Goal: Information Seeking & Learning: Learn about a topic

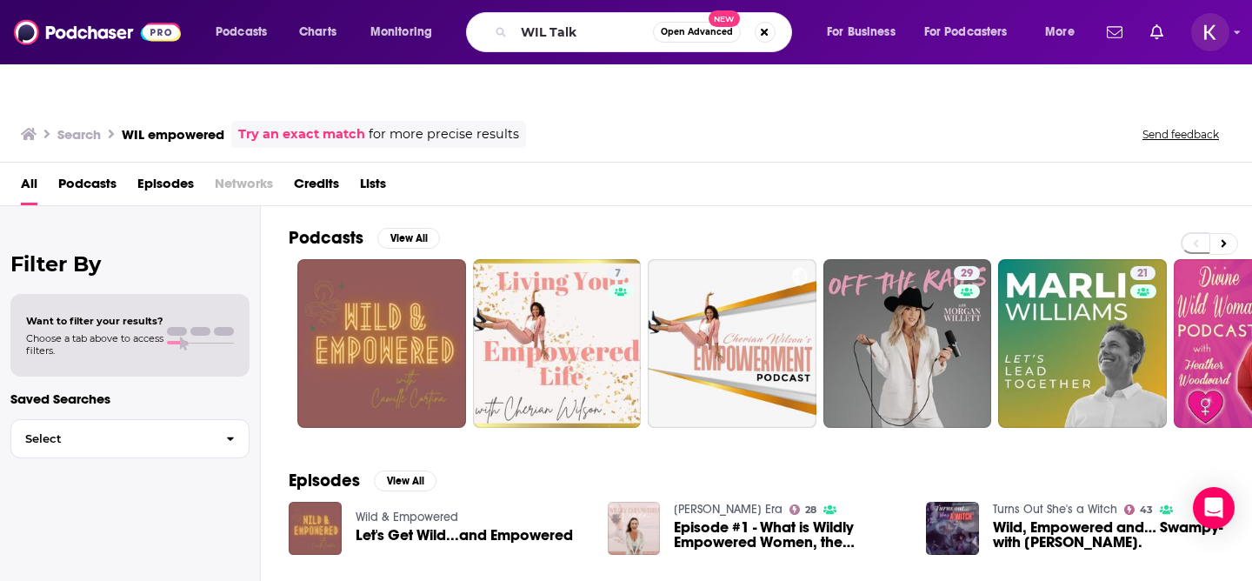
type input "WIL Talk"
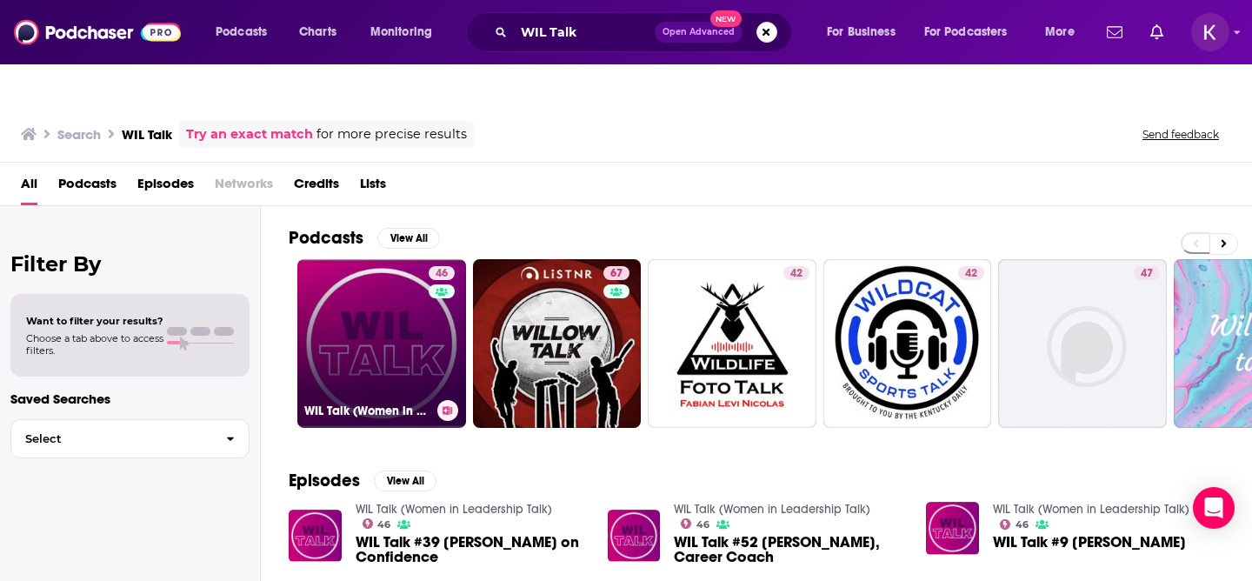
click at [371, 334] on link "46 WIL Talk (Women in Leadership Talk)" at bounding box center [381, 343] width 169 height 169
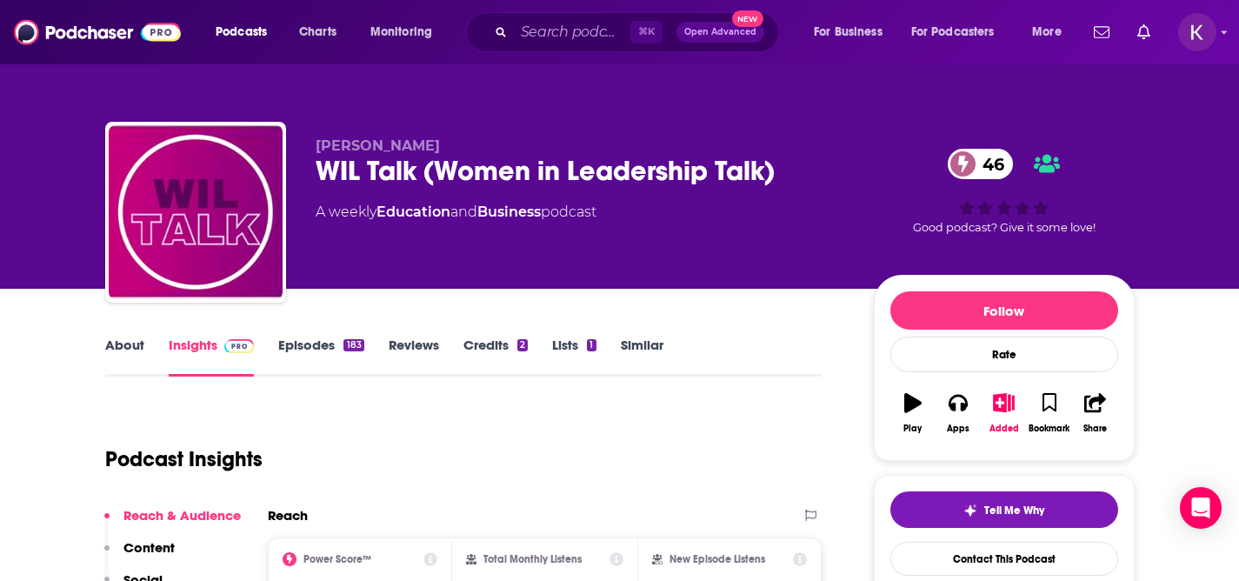
scroll to position [156, 0]
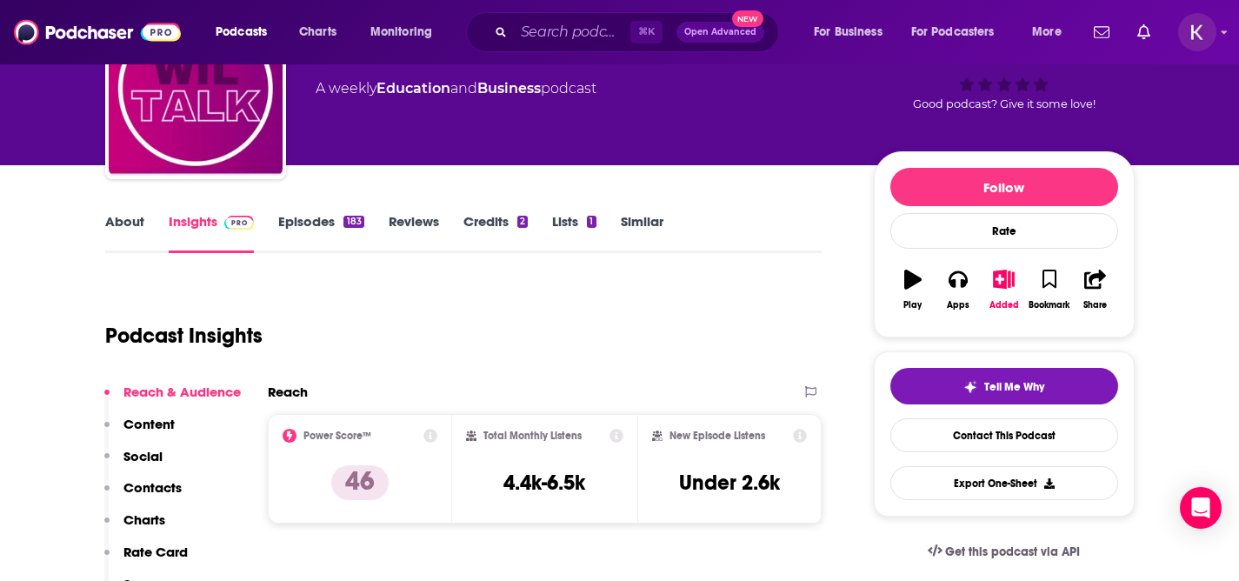
click at [129, 213] on link "About" at bounding box center [124, 233] width 39 height 40
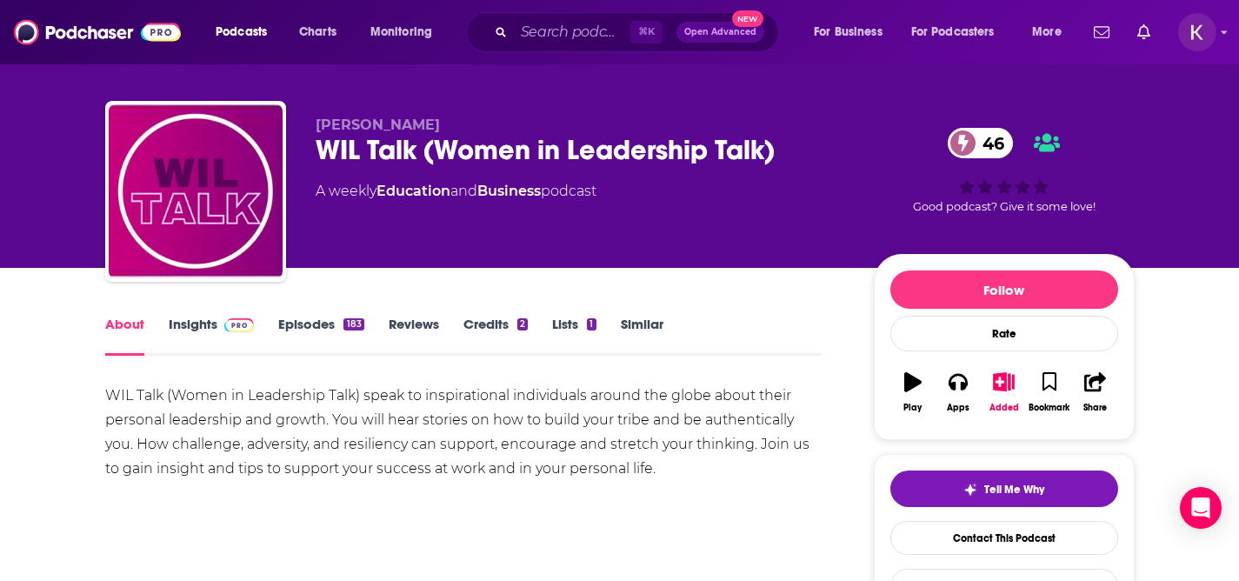
scroll to position [62, 0]
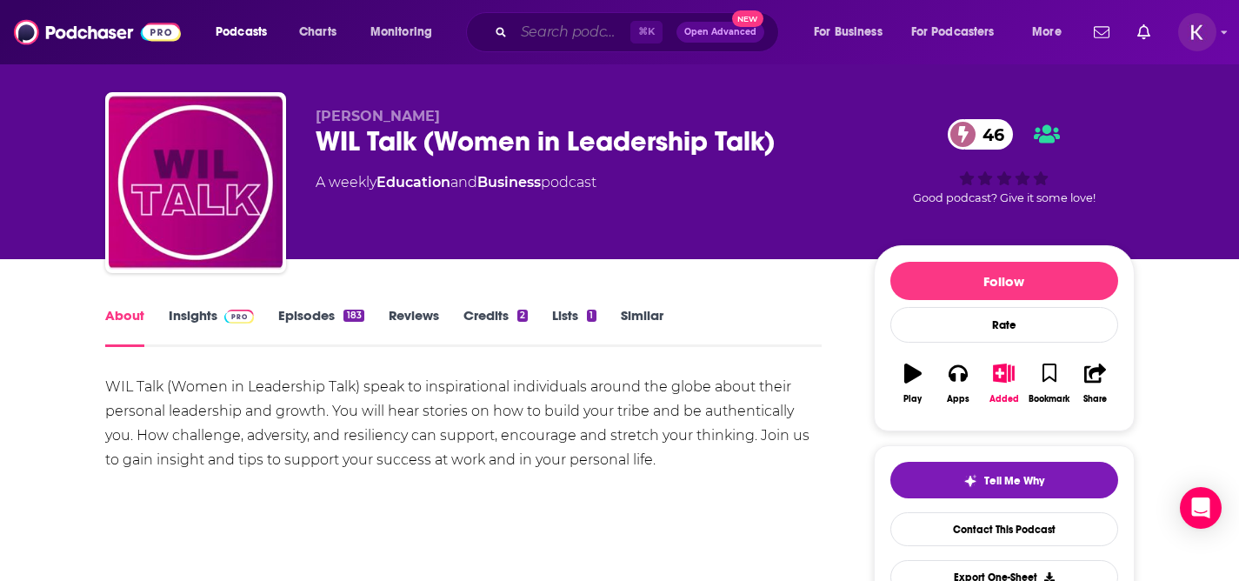
click at [515, 30] on input "Search podcasts, credits, & more..." at bounding box center [572, 32] width 116 height 28
paste input "The Honest CEO Show"
type input "The Honest CEO Show"
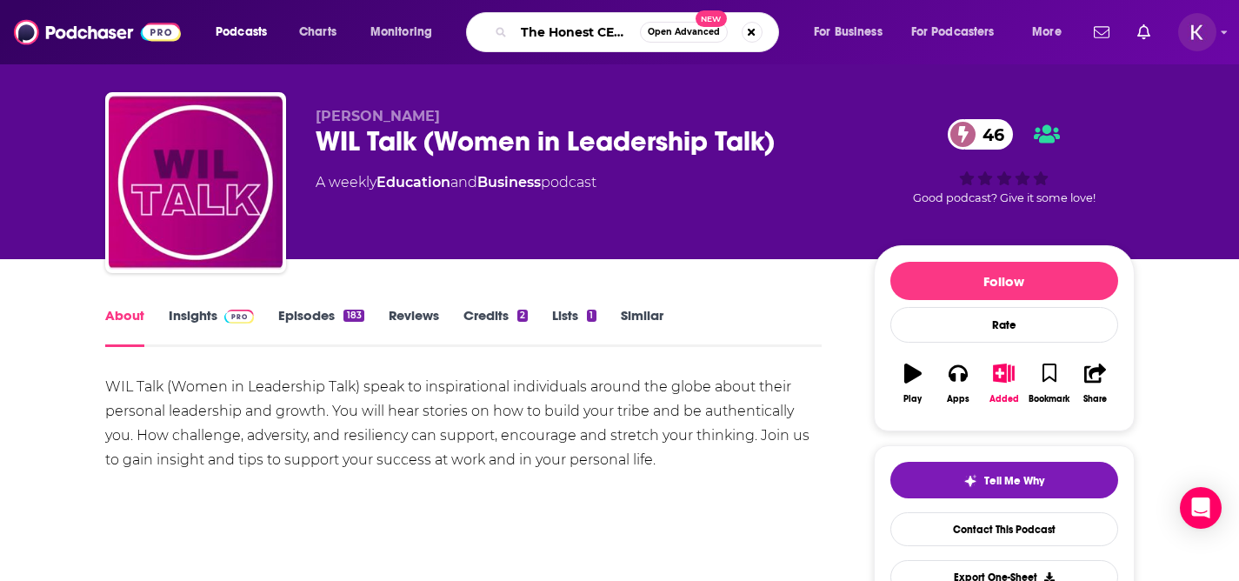
scroll to position [0, 32]
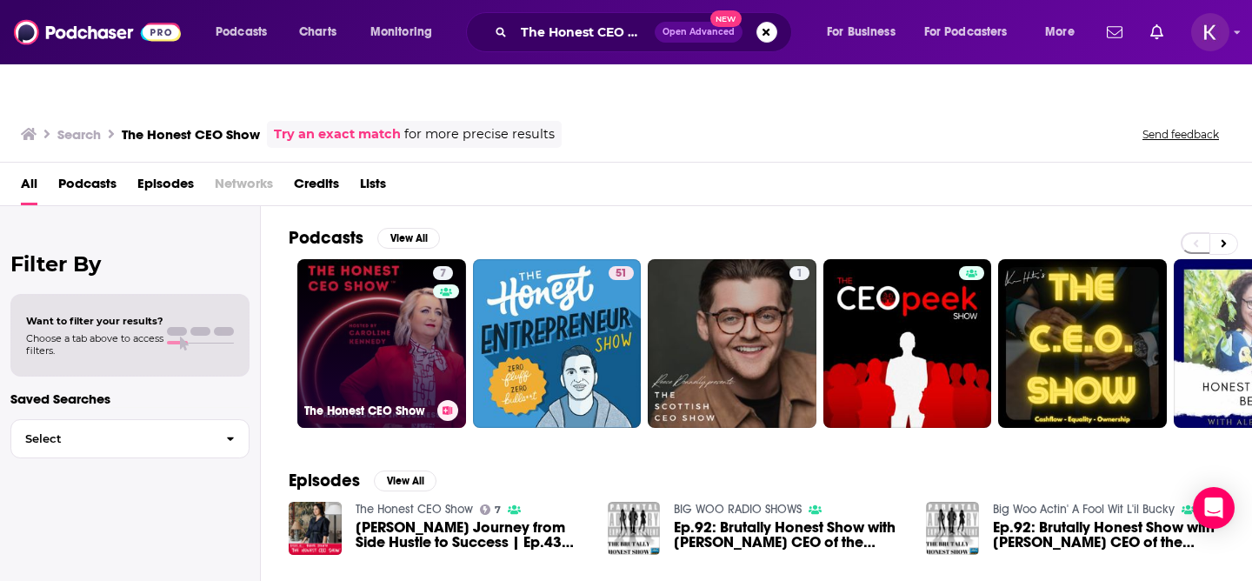
click at [356, 289] on link "7 The Honest CEO Show" at bounding box center [381, 343] width 169 height 169
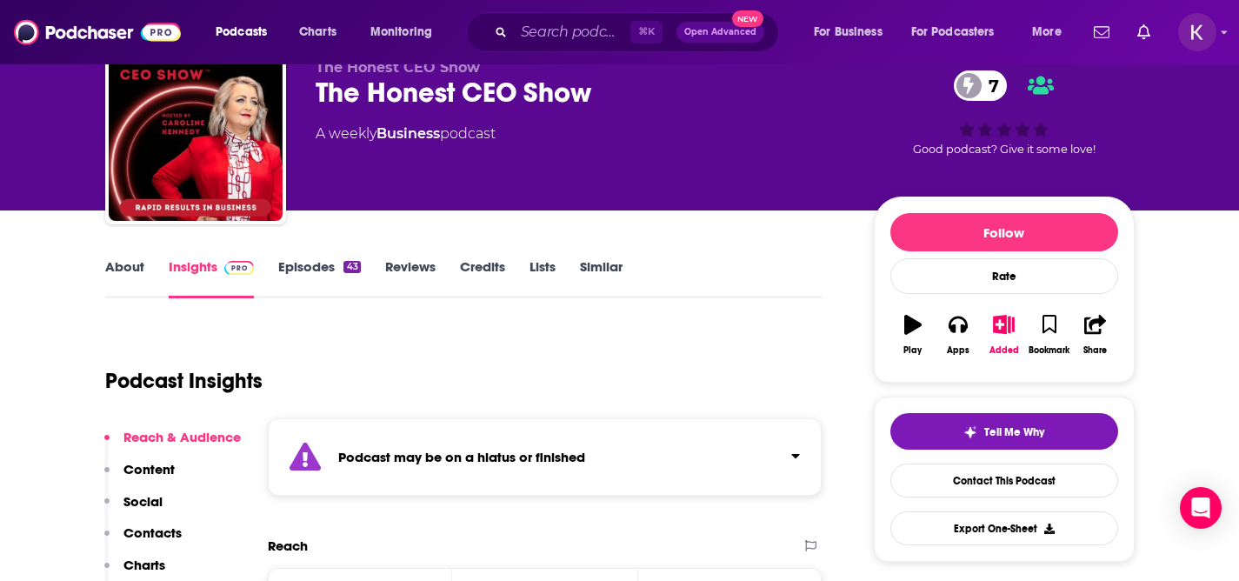
scroll to position [127, 0]
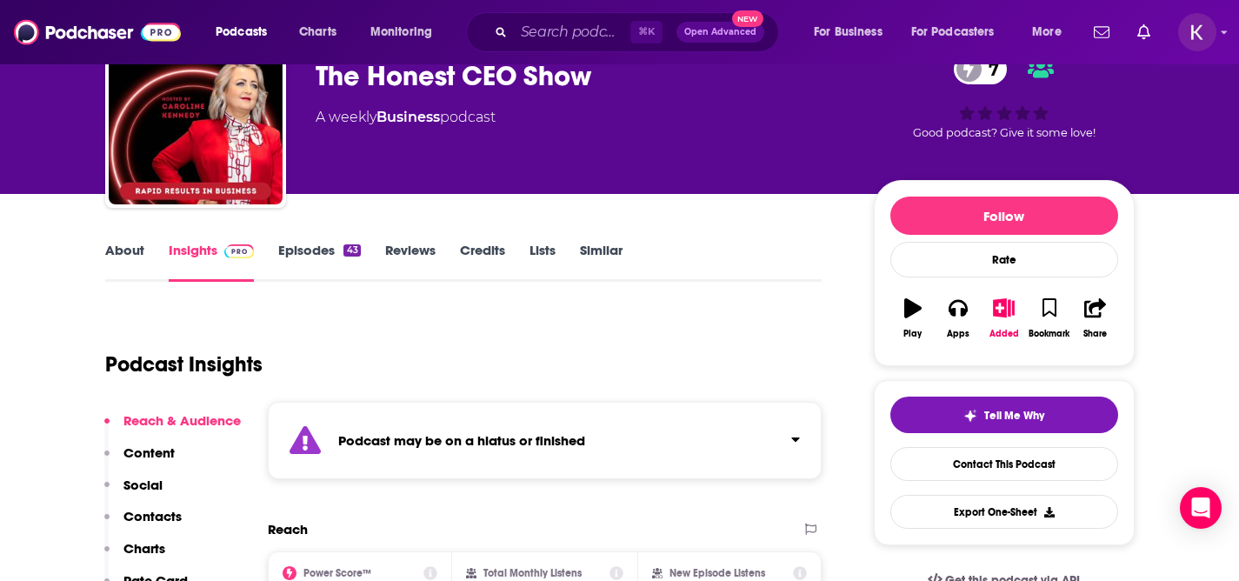
click at [106, 242] on link "About" at bounding box center [124, 262] width 39 height 40
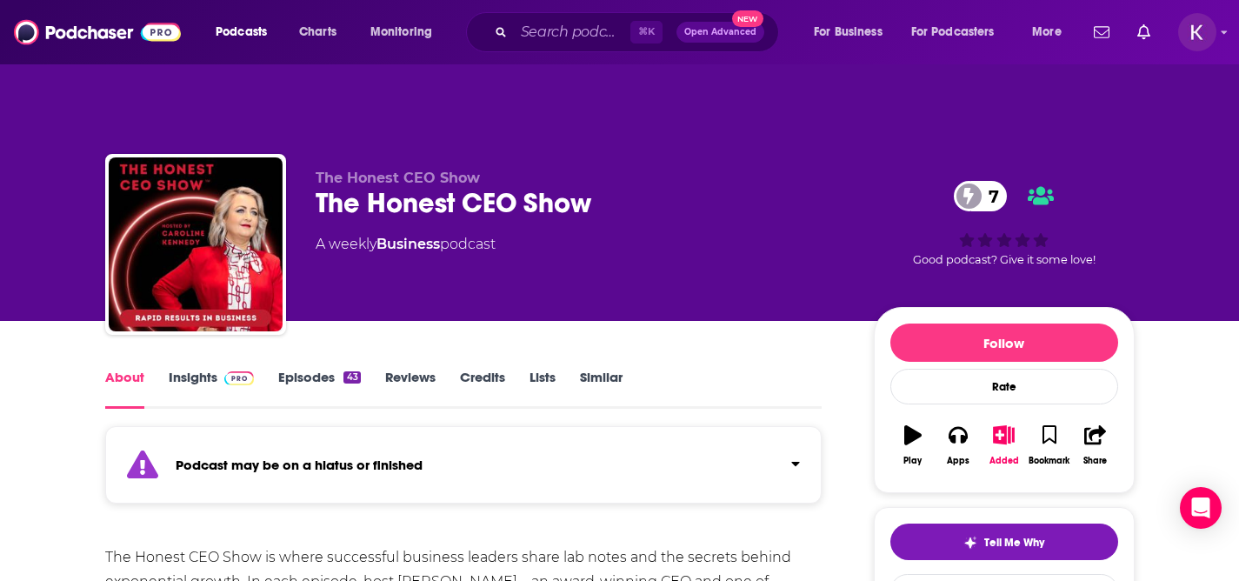
scroll to position [148, 0]
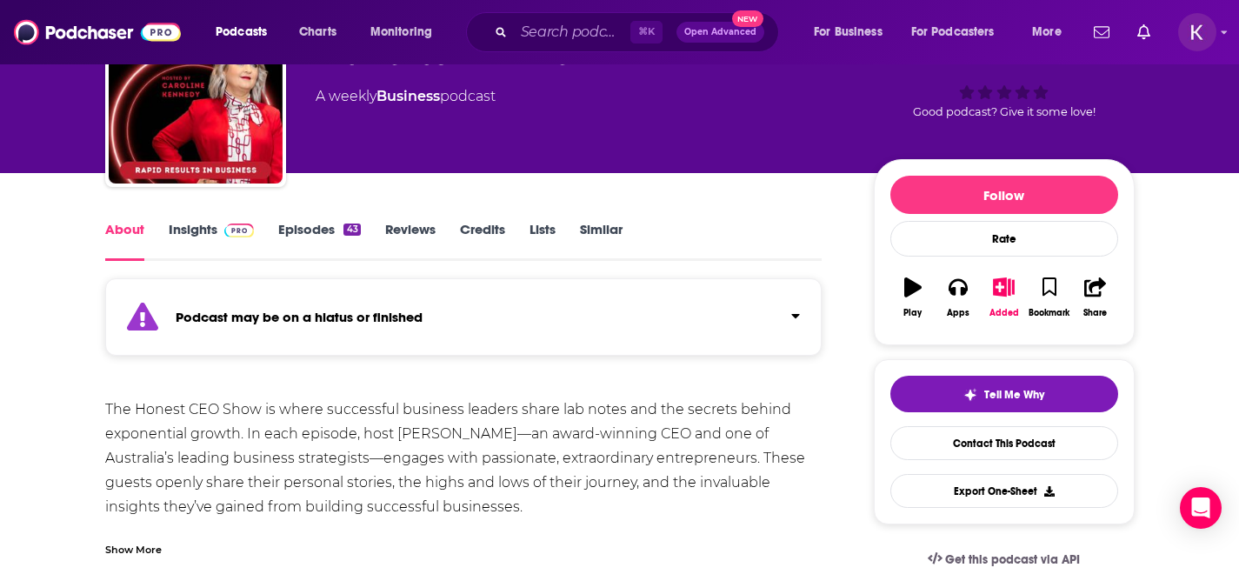
drag, startPoint x: 89, startPoint y: 376, endPoint x: 528, endPoint y: 476, distance: 450.4
copy div "The Honest CEO Show is where successful business leaders share lab notes and th…"
click at [203, 221] on link "Insights" at bounding box center [212, 241] width 86 height 40
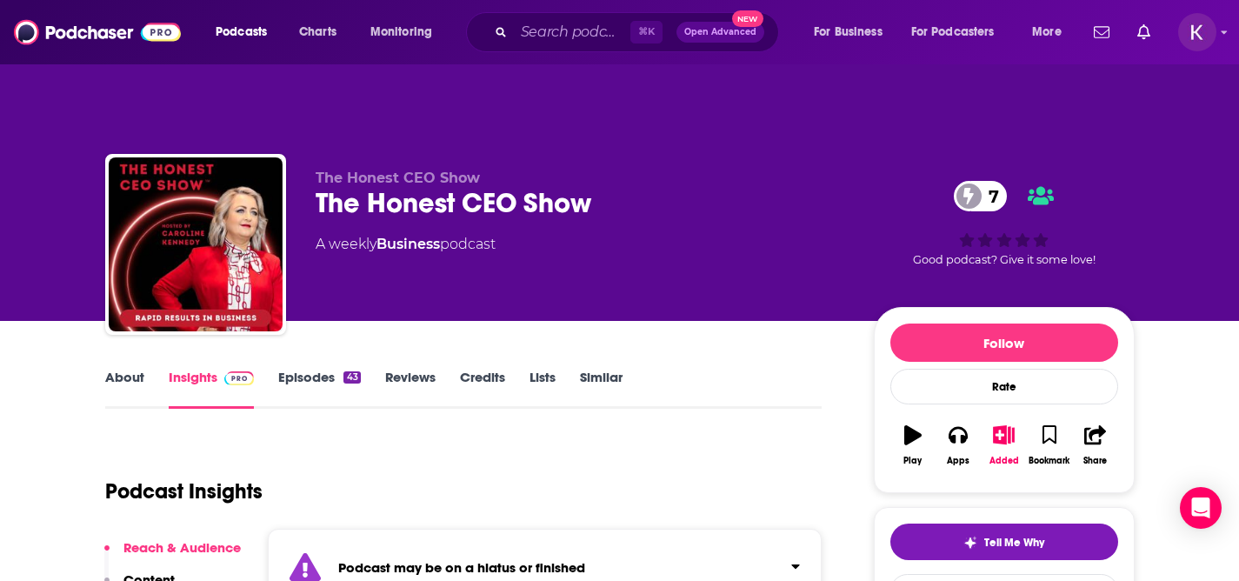
click at [422, 186] on div "The Honest CEO Show 7" at bounding box center [581, 203] width 530 height 34
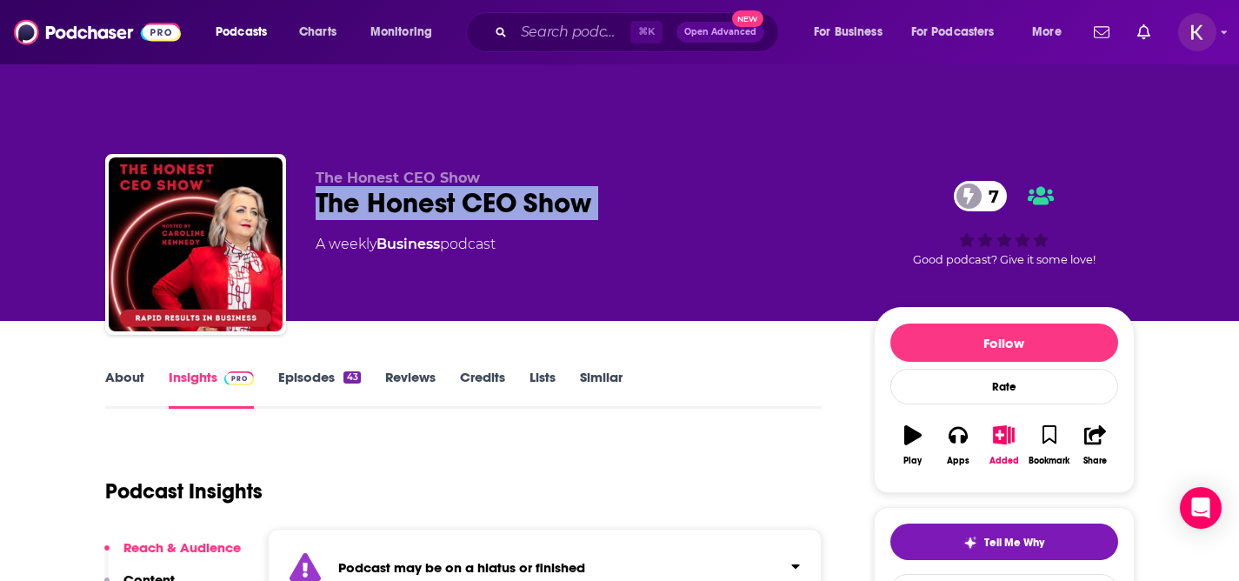
click at [422, 186] on div "The Honest CEO Show 7" at bounding box center [581, 203] width 530 height 34
copy div "The Honest CEO Show 7"
